Goal: Information Seeking & Learning: Understand process/instructions

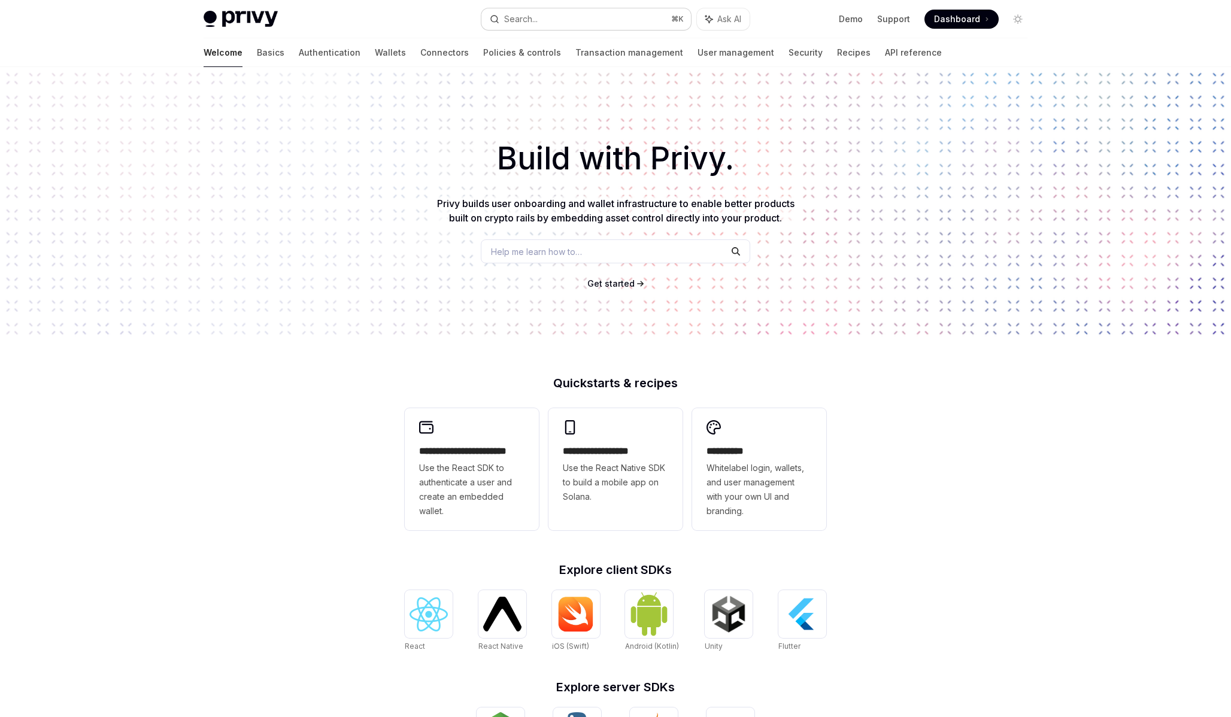
click at [604, 26] on button "Search... ⌘ K" at bounding box center [587, 19] width 210 height 22
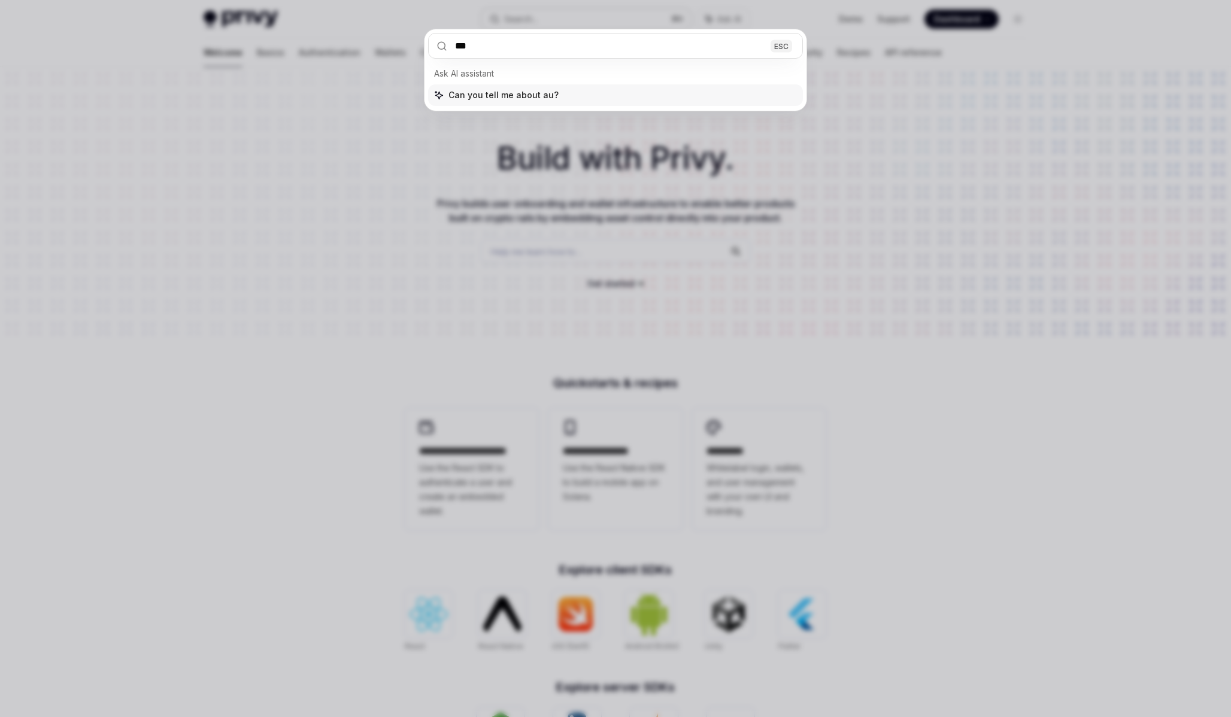
type input "****"
type textarea "*"
type input "**********"
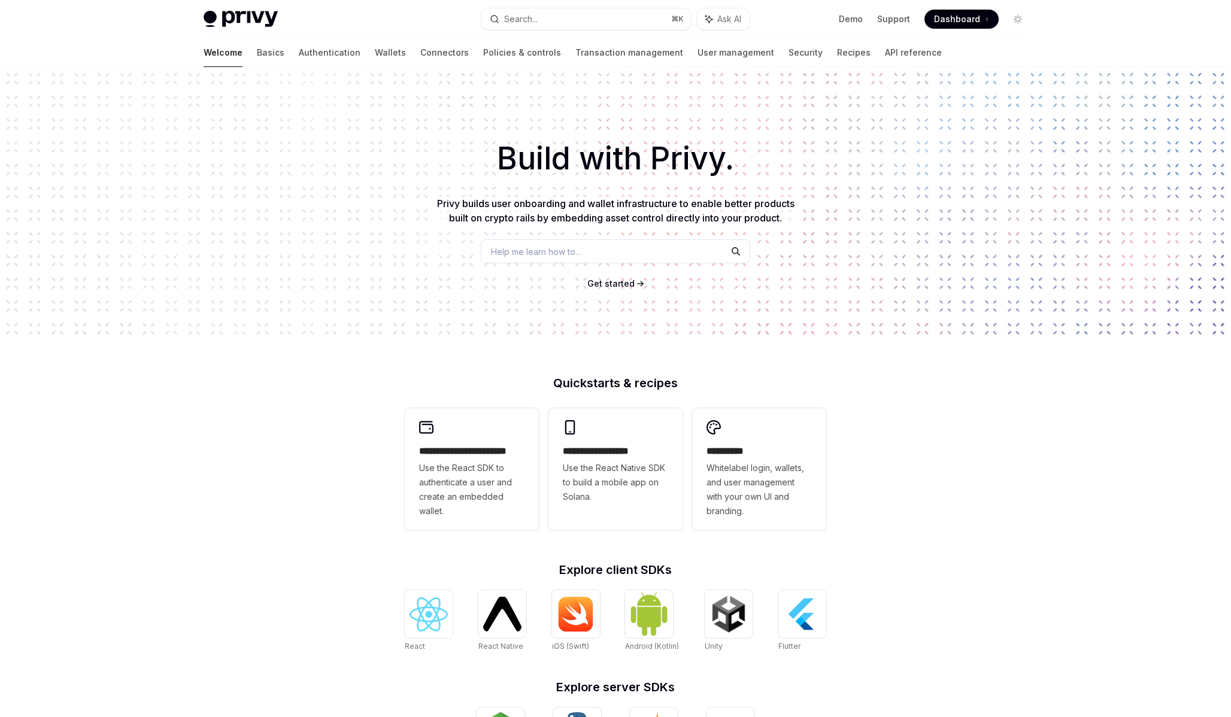
type textarea "*"
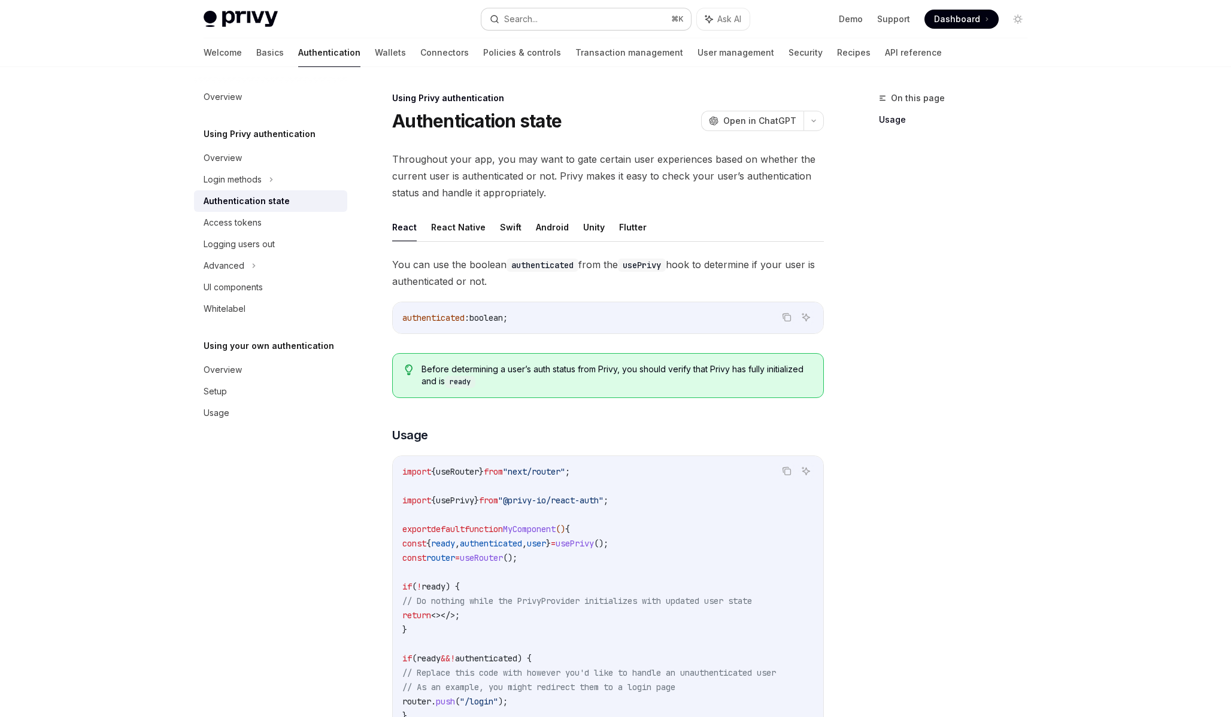
click at [567, 23] on button "Search... ⌘ K" at bounding box center [587, 19] width 210 height 22
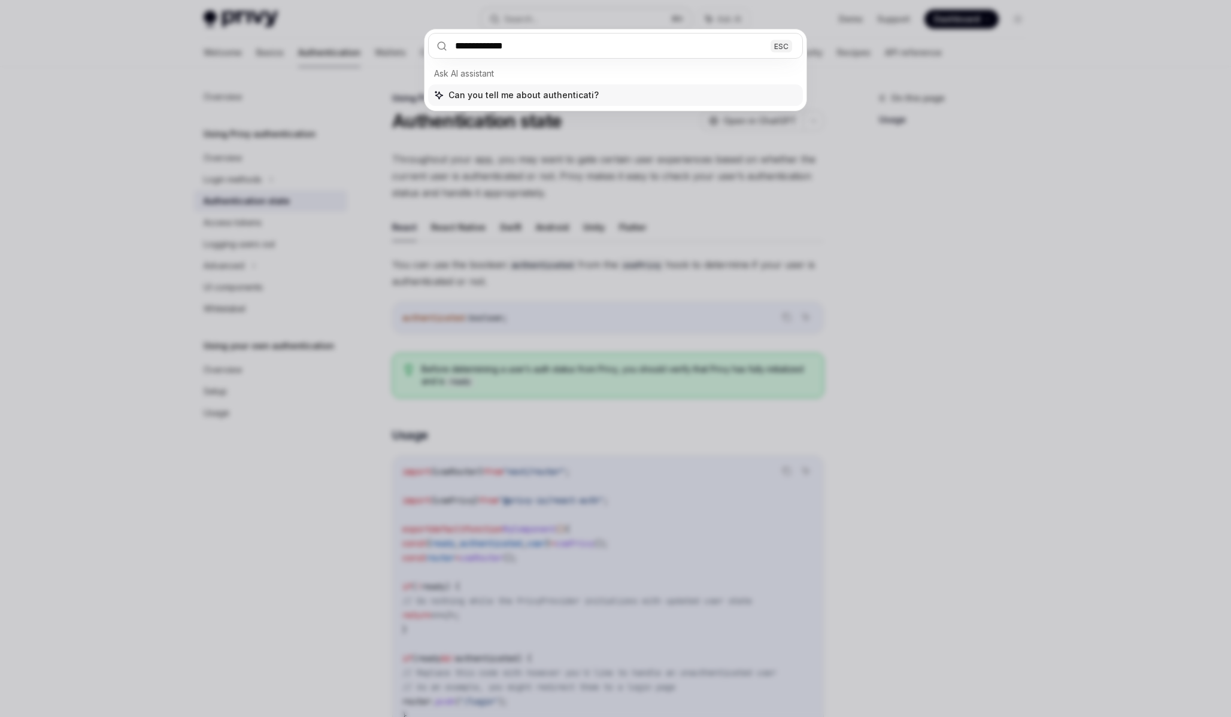
type input "**********"
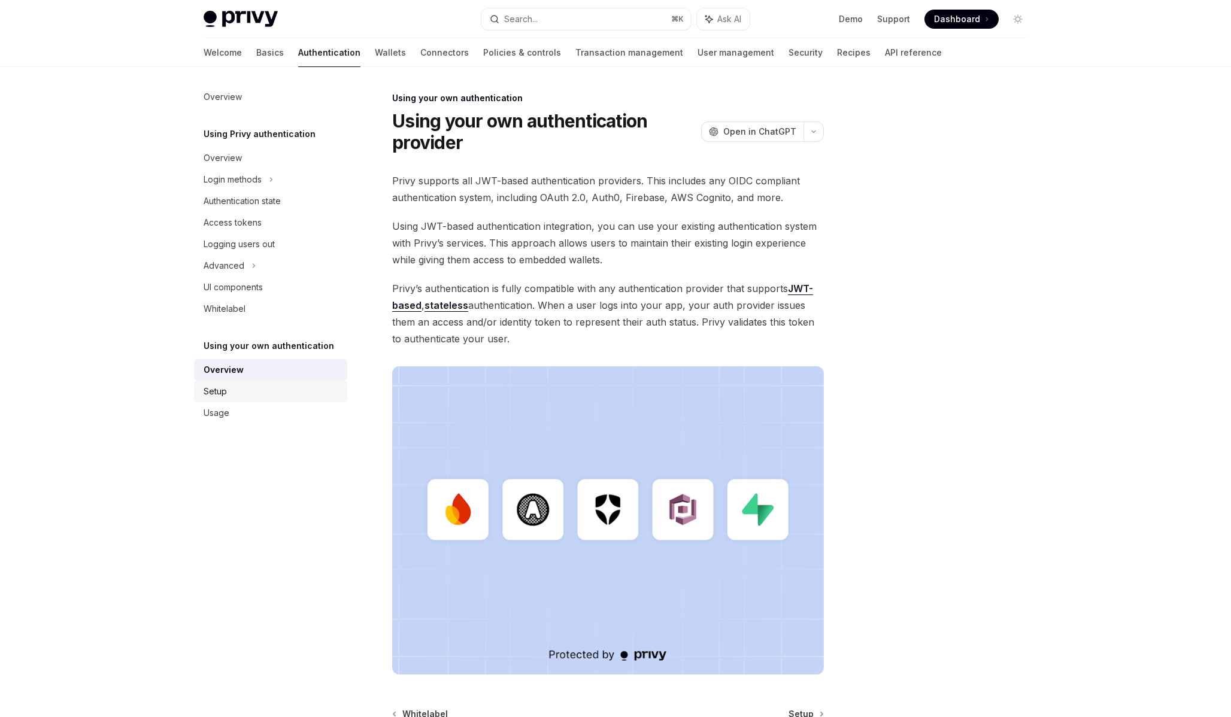
click at [210, 390] on div "Setup" at bounding box center [215, 391] width 23 height 14
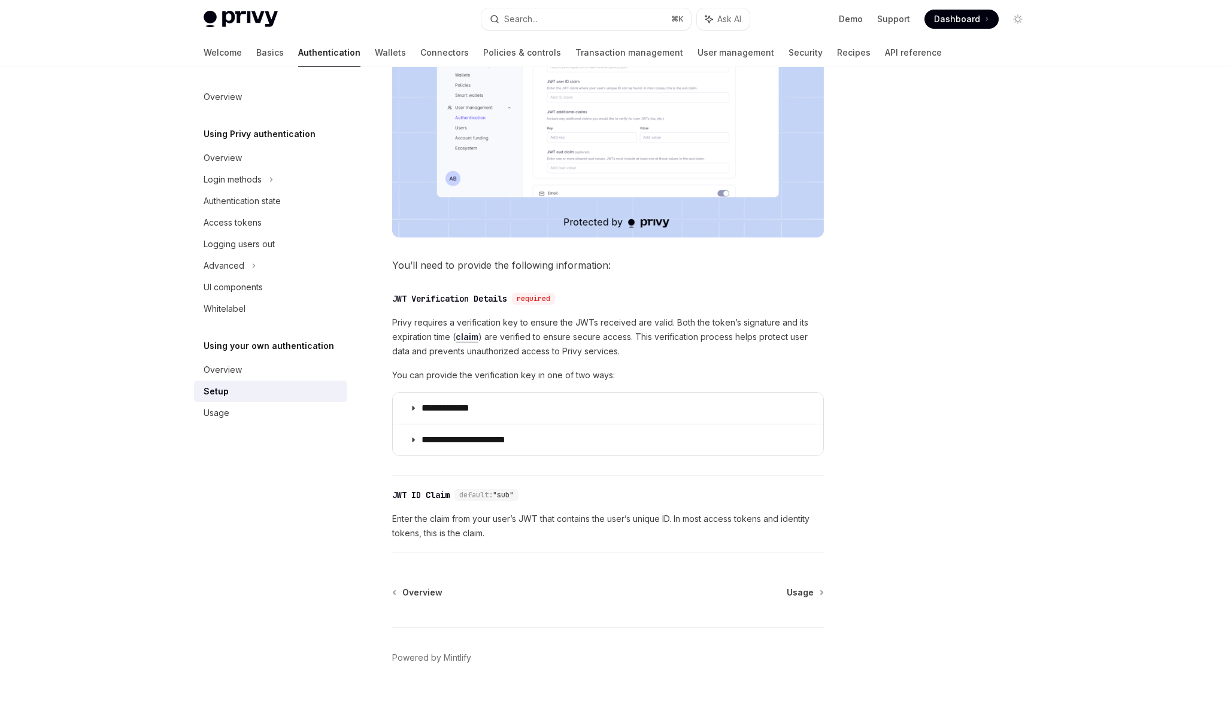
scroll to position [403, 0]
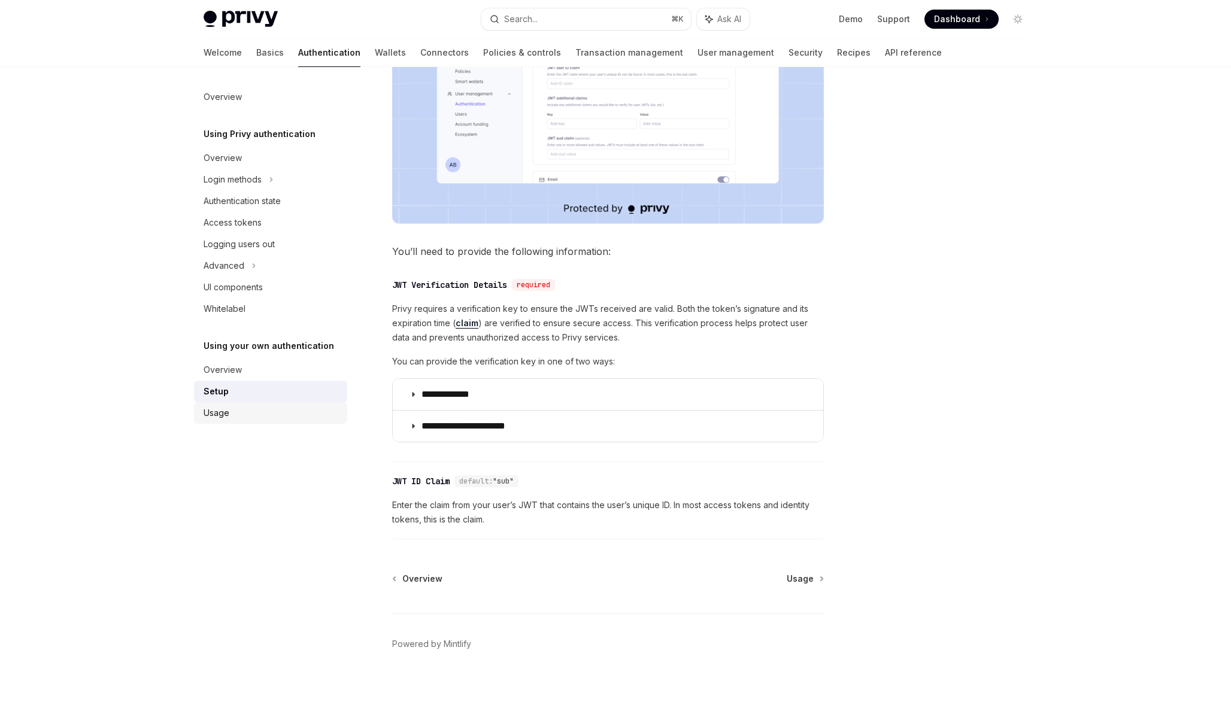
click at [290, 405] on link "Usage" at bounding box center [270, 413] width 153 height 22
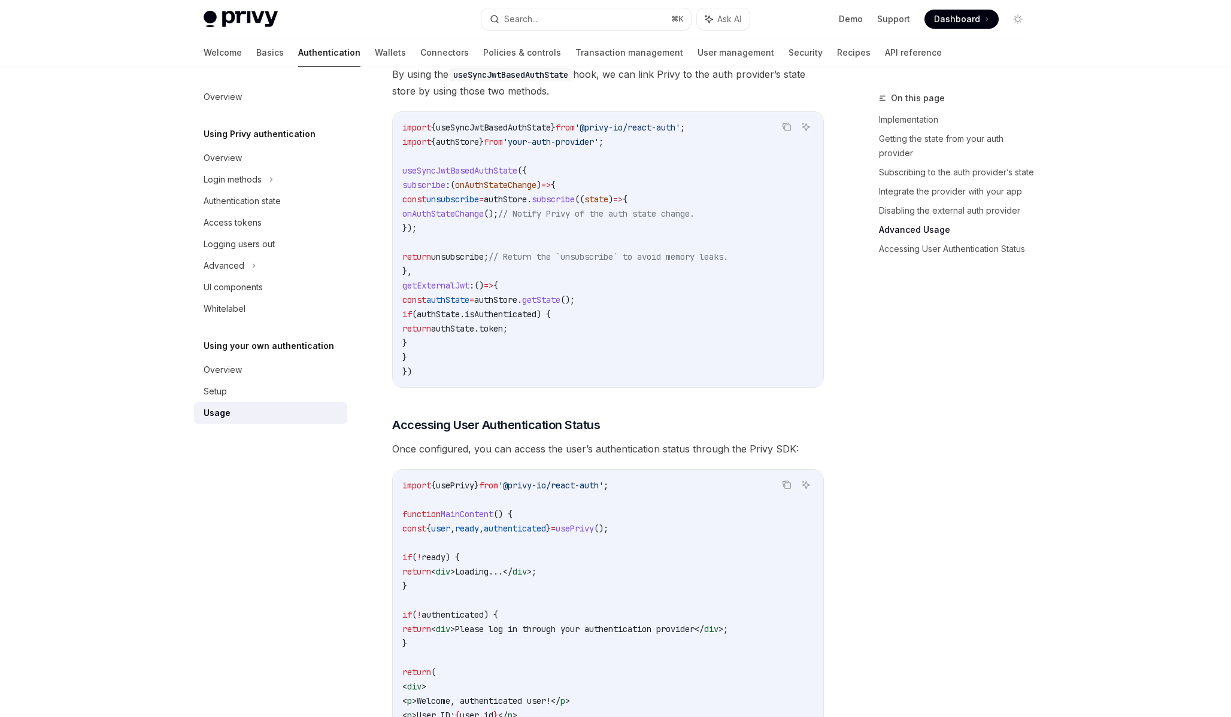
scroll to position [2016, 0]
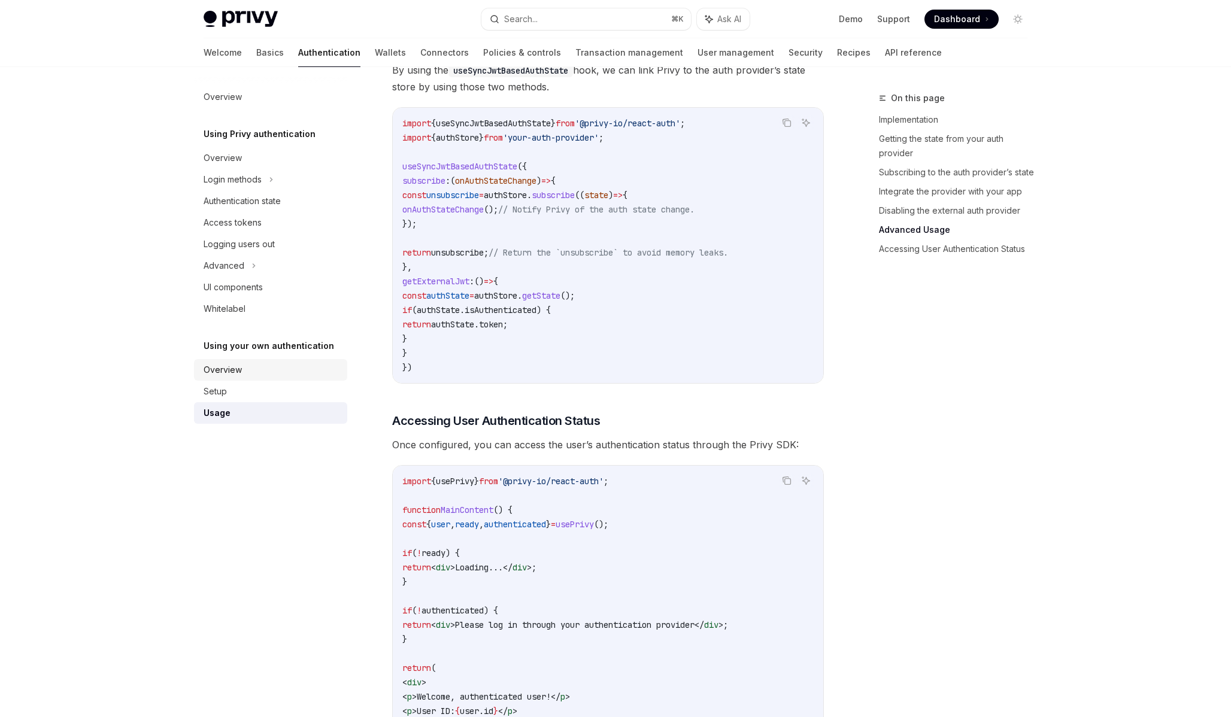
click at [222, 372] on div "Overview" at bounding box center [223, 370] width 38 height 14
type textarea "*"
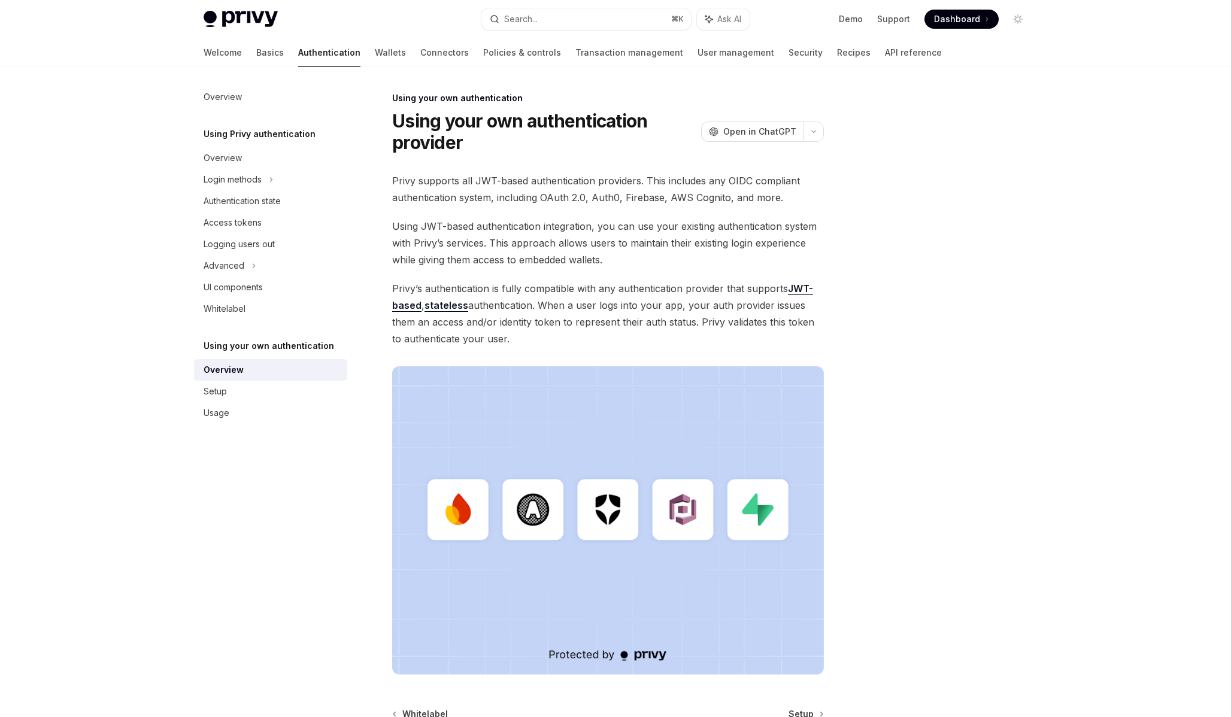
click at [800, 290] on link "JWT-based" at bounding box center [602, 297] width 421 height 29
click at [444, 301] on link "stateless" at bounding box center [447, 305] width 44 height 13
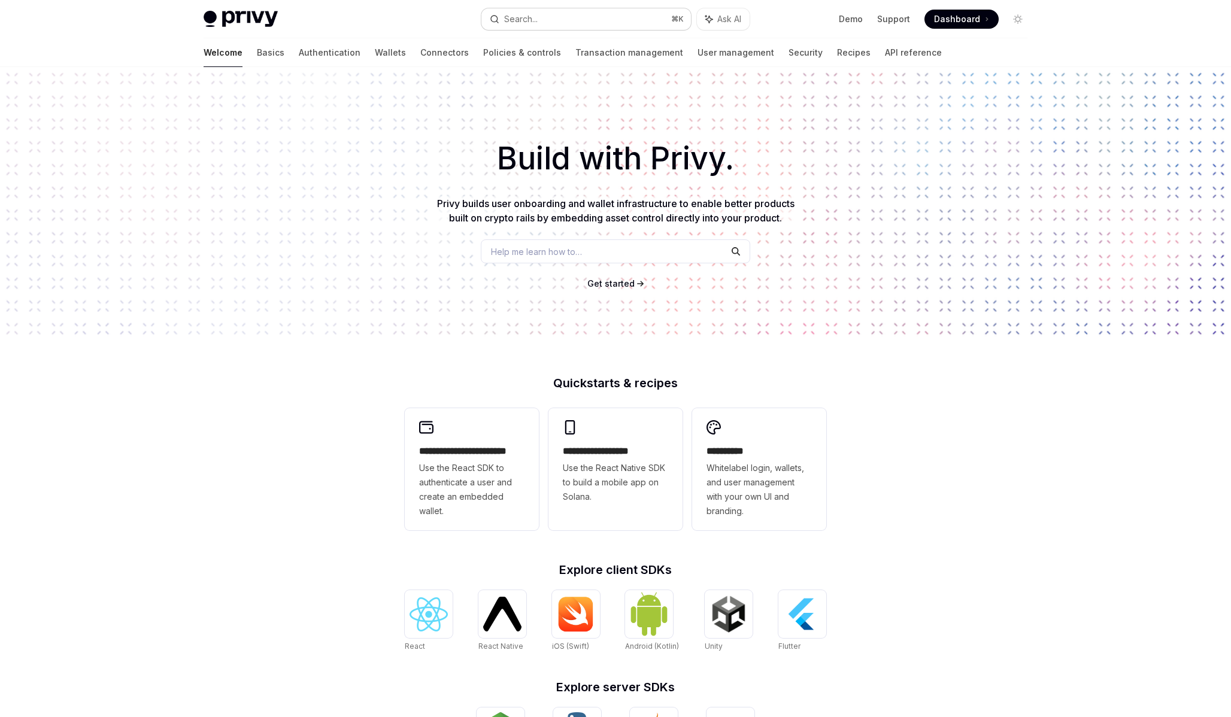
click at [626, 28] on button "Search... ⌘ K" at bounding box center [587, 19] width 210 height 22
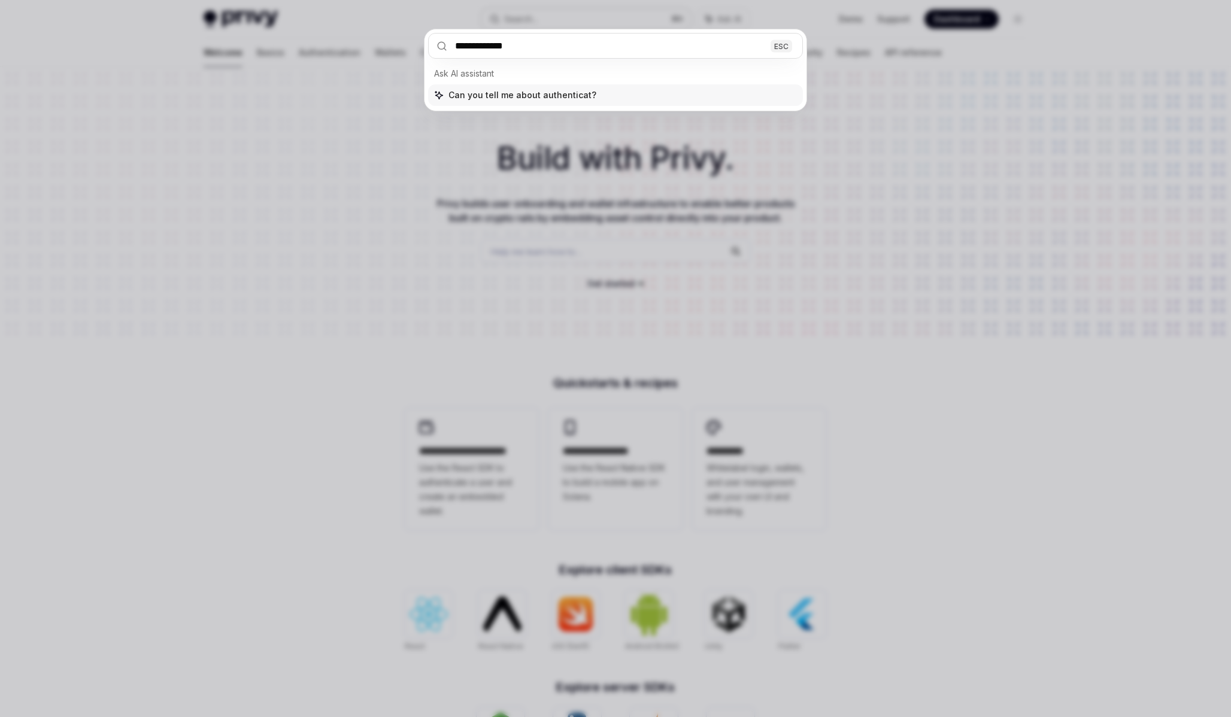
type input "**********"
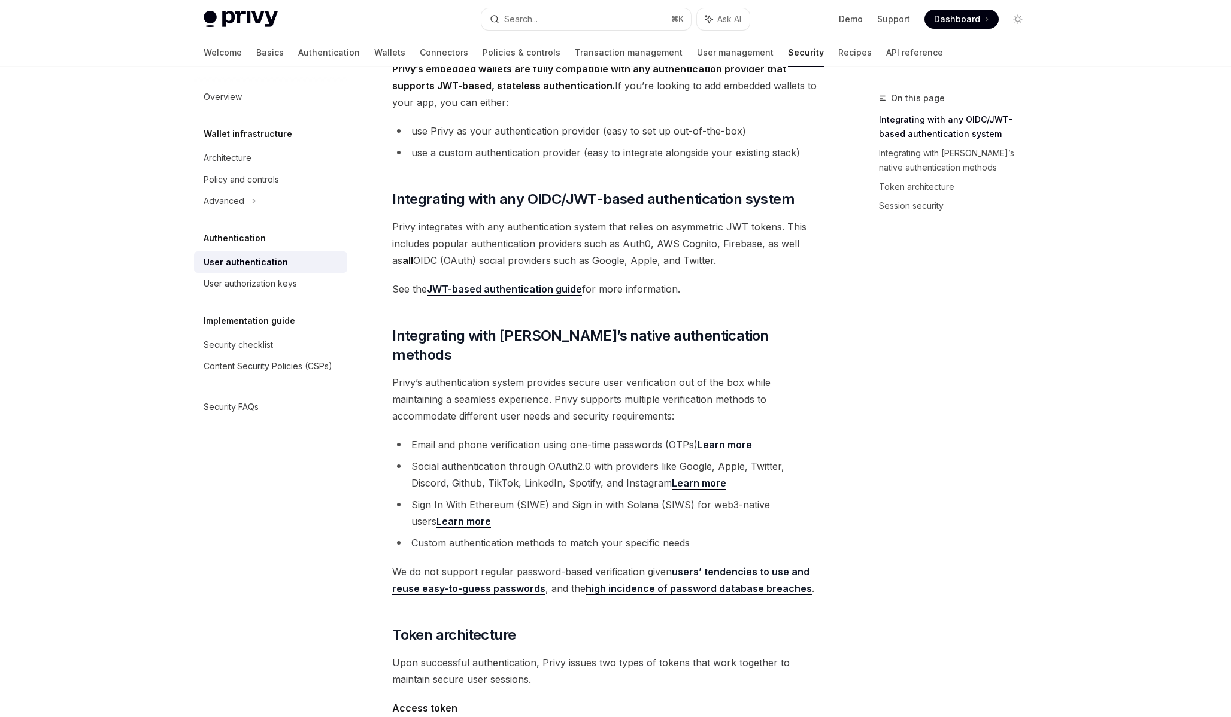
scroll to position [95, 0]
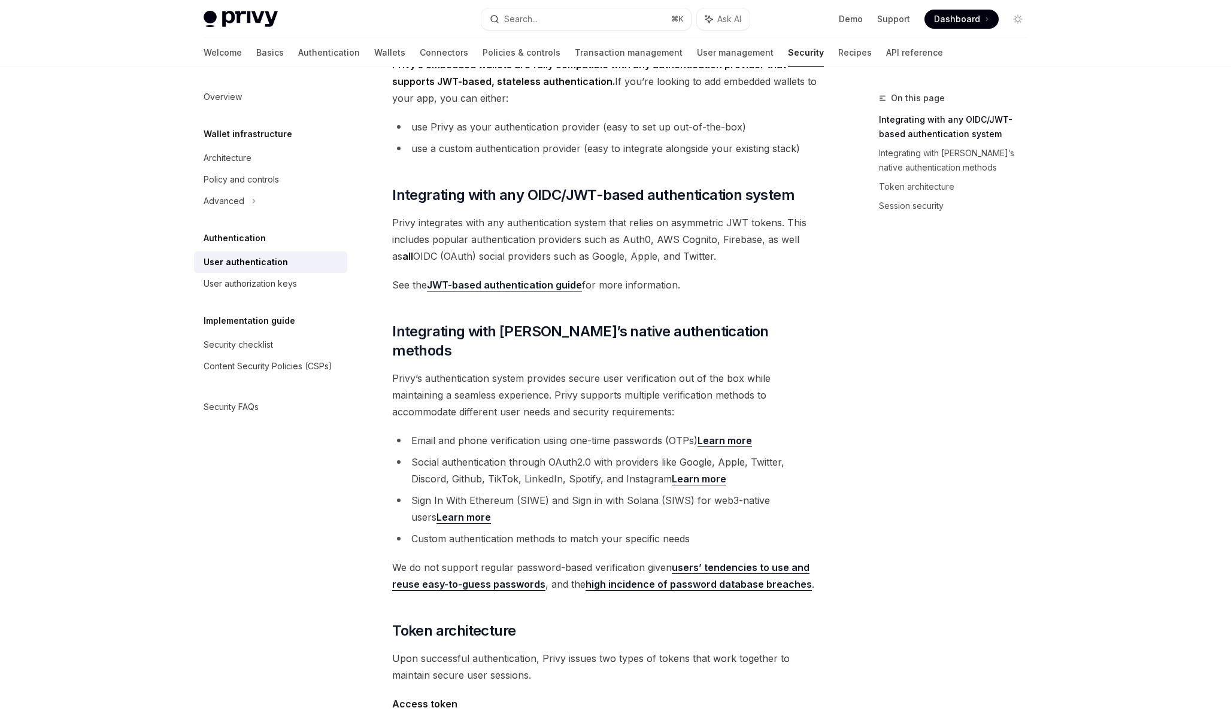
click at [446, 213] on div "Privy’s embedded wallets are fully compatible with any authentication provider …" at bounding box center [608, 652] width 432 height 1193
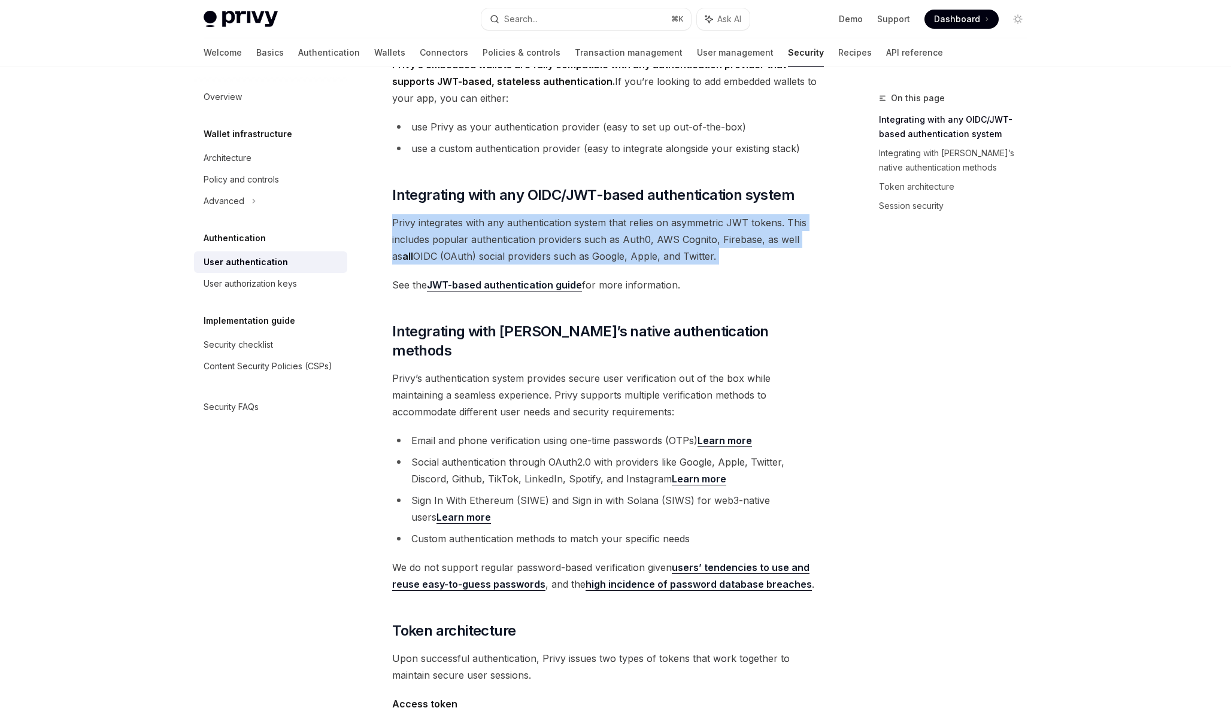
click at [446, 213] on div "Privy’s embedded wallets are fully compatible with any authentication provider …" at bounding box center [608, 652] width 432 height 1193
click at [459, 281] on link "JWT-based authentication guide" at bounding box center [504, 285] width 155 height 13
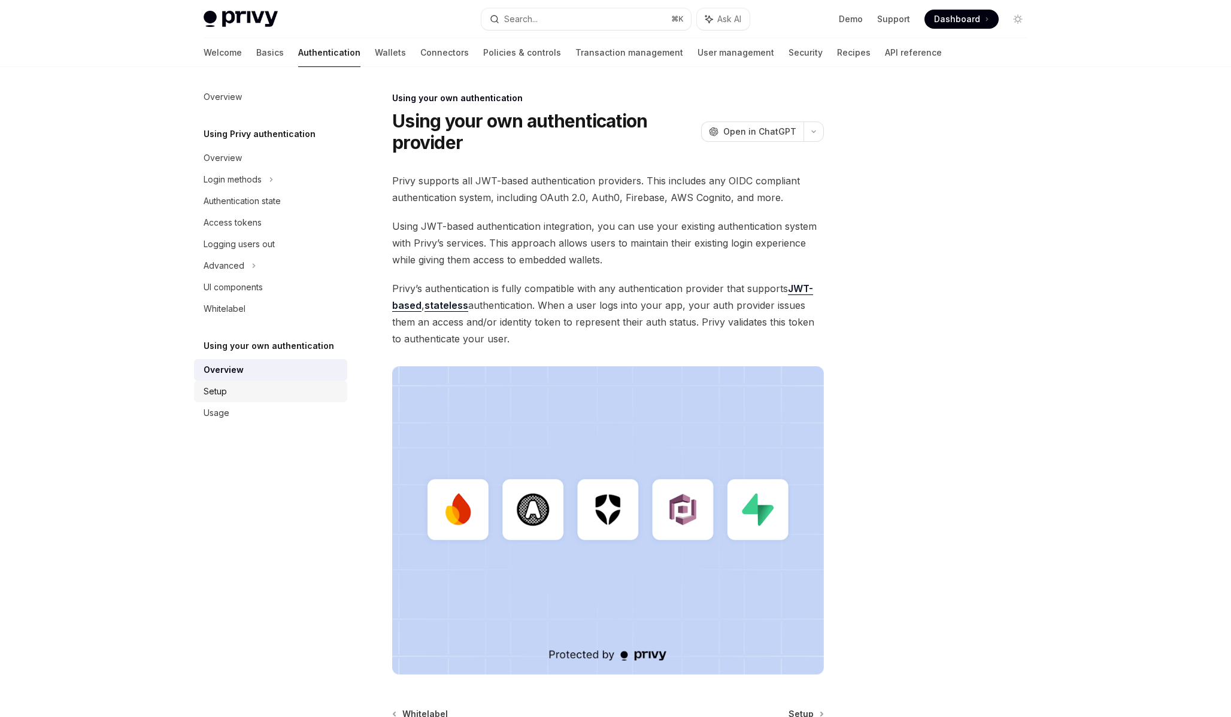
click at [264, 392] on div "Setup" at bounding box center [272, 391] width 137 height 14
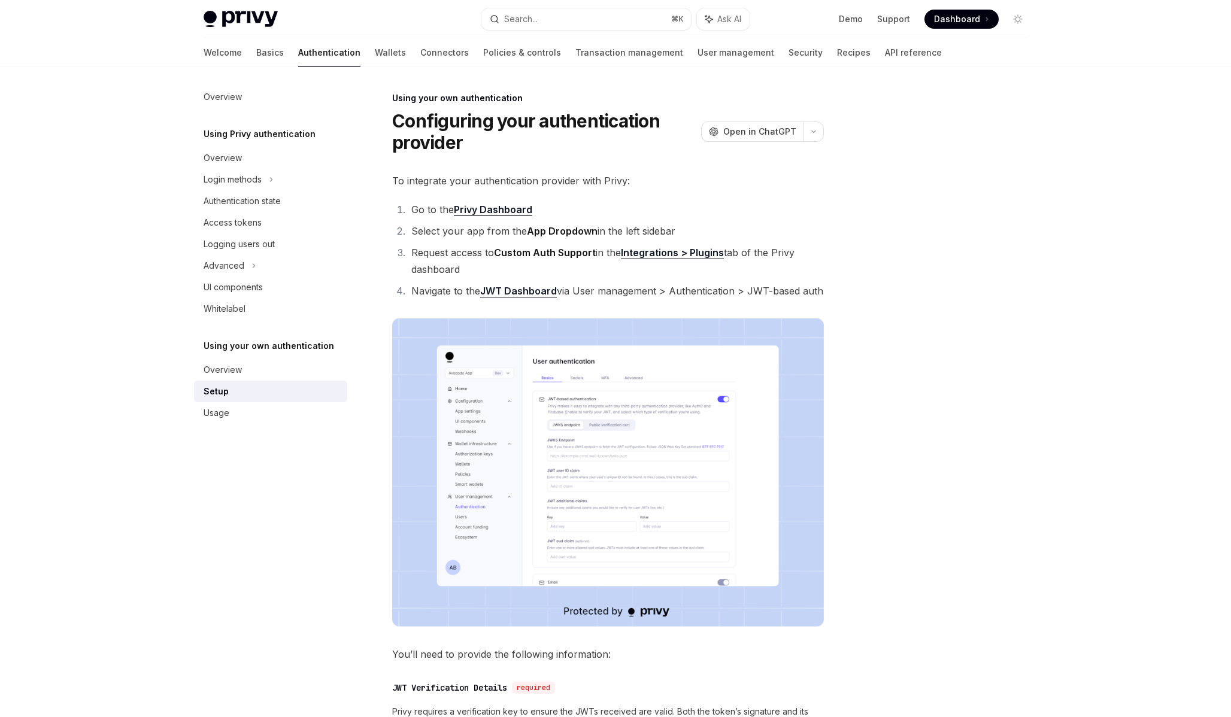
type textarea "*"
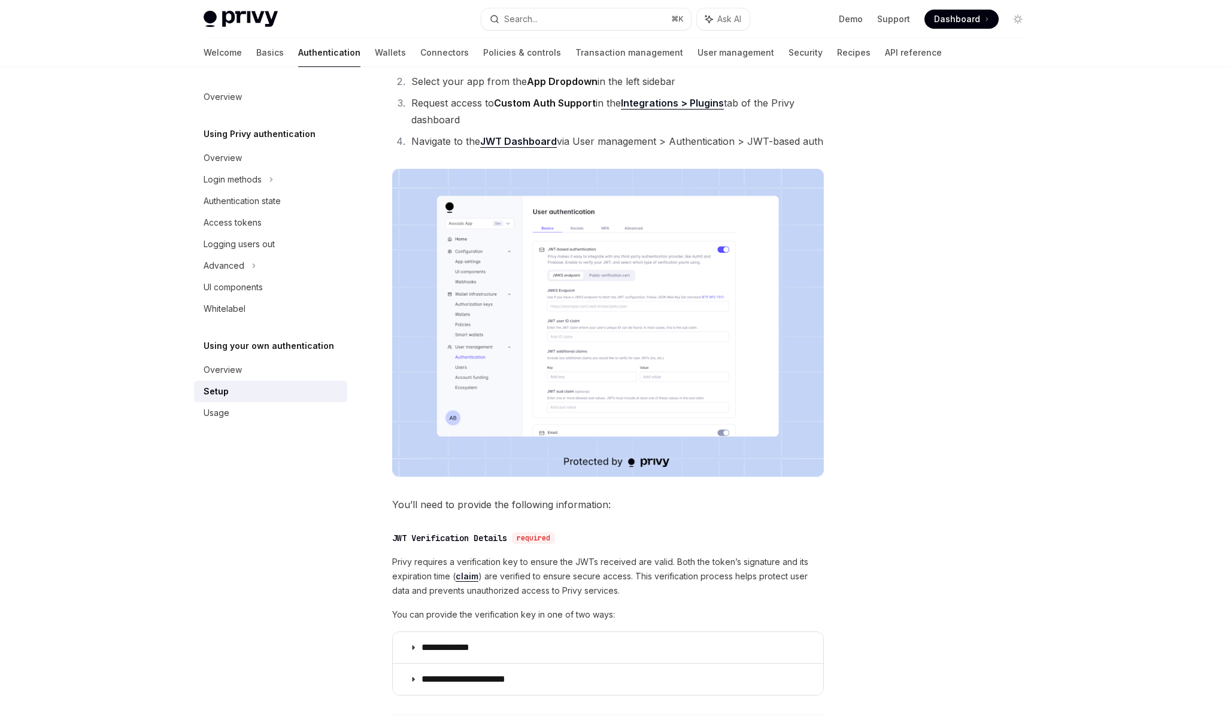
scroll to position [138, 0]
